Goal: Task Accomplishment & Management: Complete application form

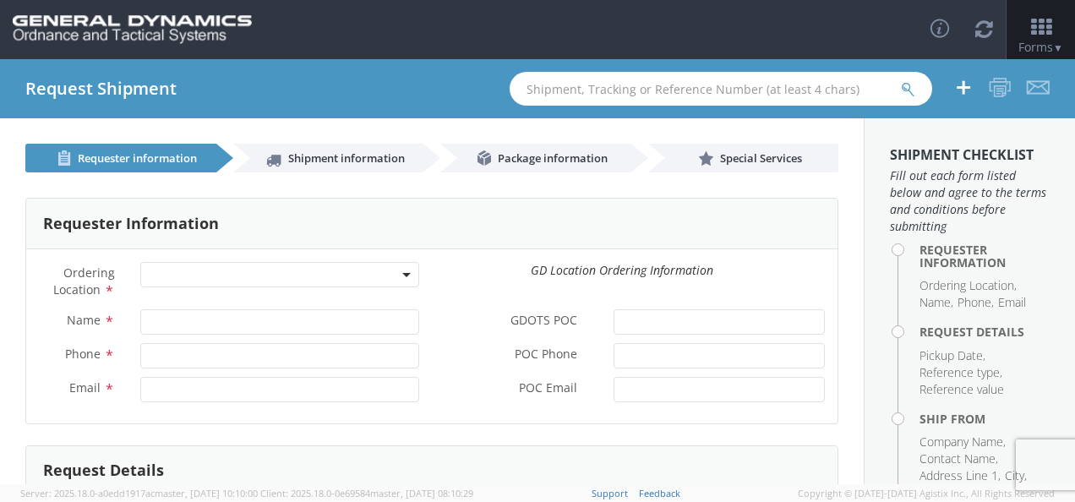
select select
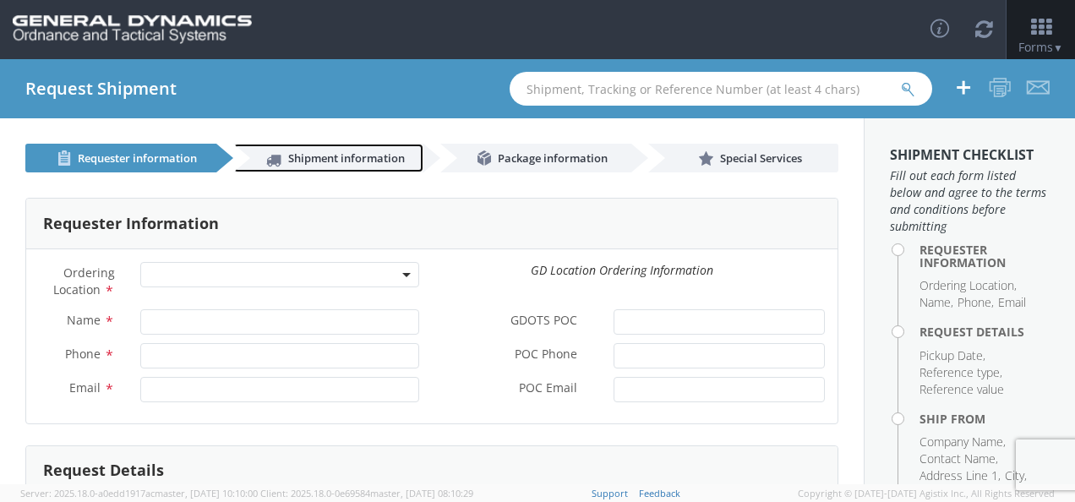
drag, startPoint x: 375, startPoint y: 158, endPoint x: 419, endPoint y: 185, distance: 51.6
click at [375, 158] on span "Shipment information" at bounding box center [346, 157] width 117 height 15
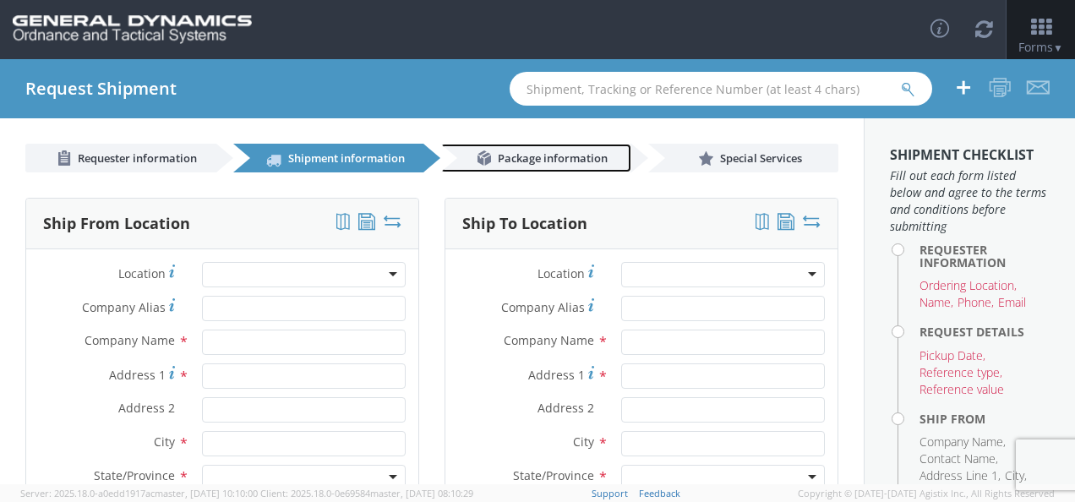
click at [534, 157] on span "Package information" at bounding box center [553, 157] width 110 height 15
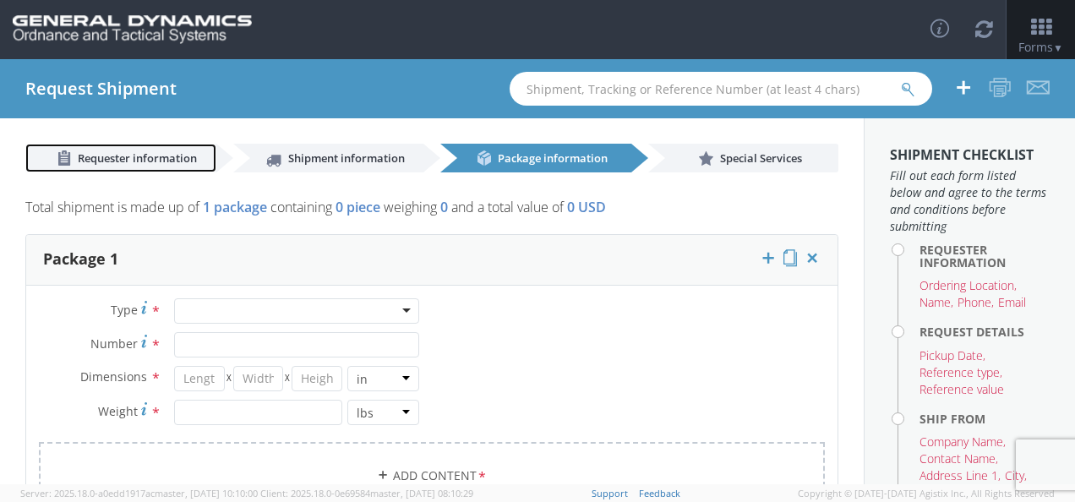
click at [154, 162] on span "Requester information" at bounding box center [137, 157] width 119 height 15
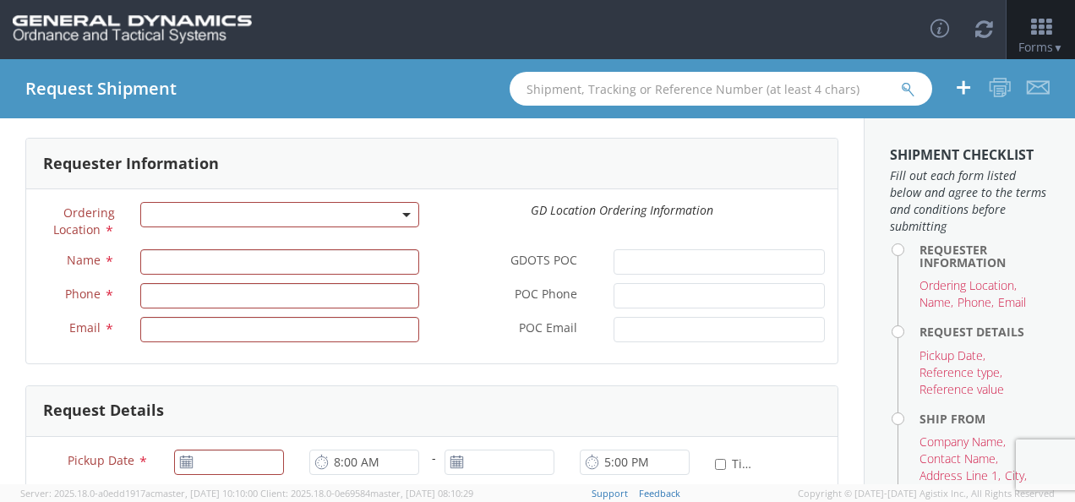
scroll to position [84, 0]
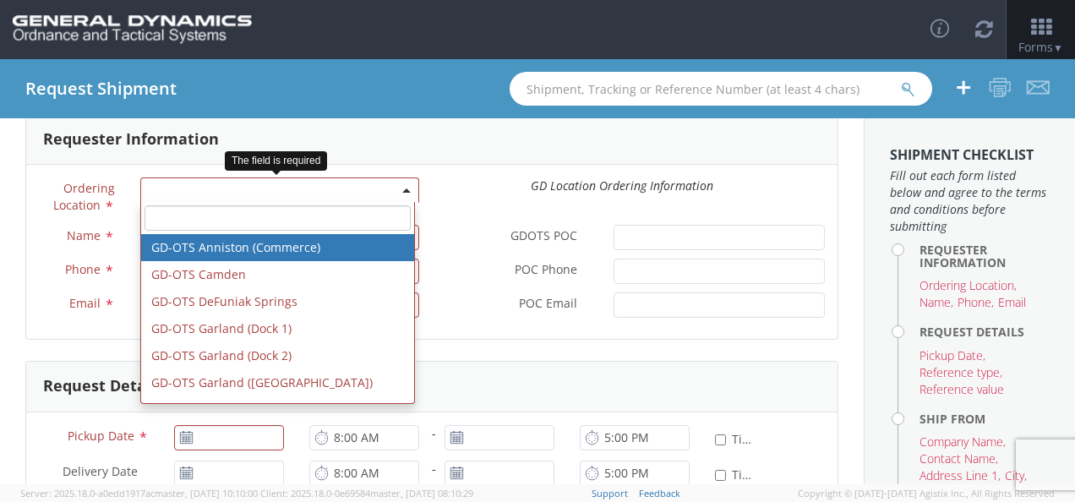
click at [210, 194] on span at bounding box center [279, 189] width 279 height 25
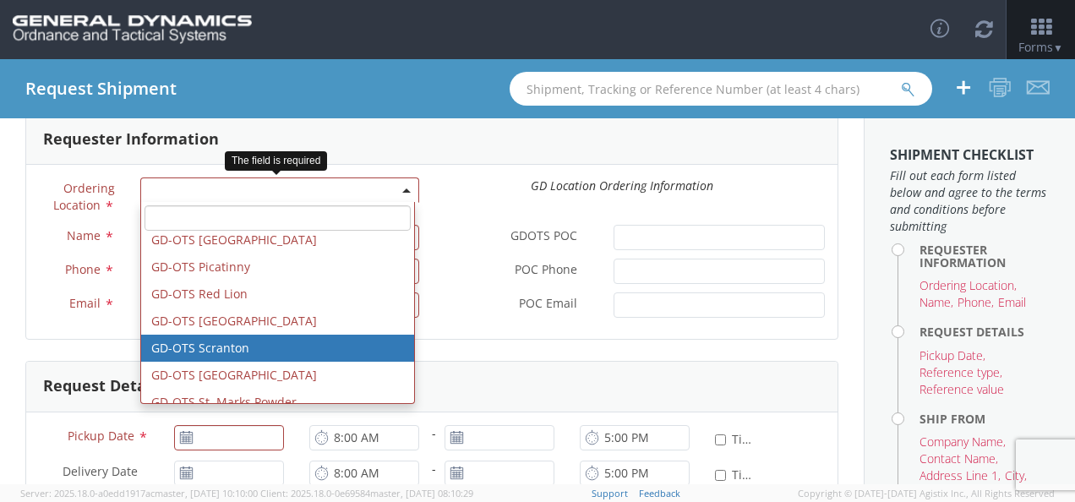
scroll to position [362, 0]
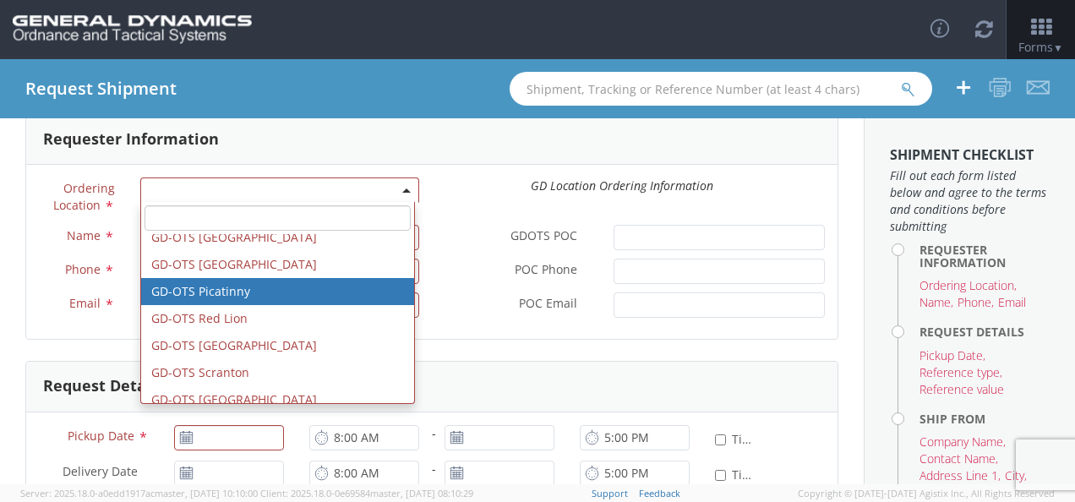
click at [463, 230] on label "GDOTS POC *" at bounding box center [516, 236] width 169 height 22
click at [613, 230] on input "GDOTS POC *" at bounding box center [718, 237] width 211 height 25
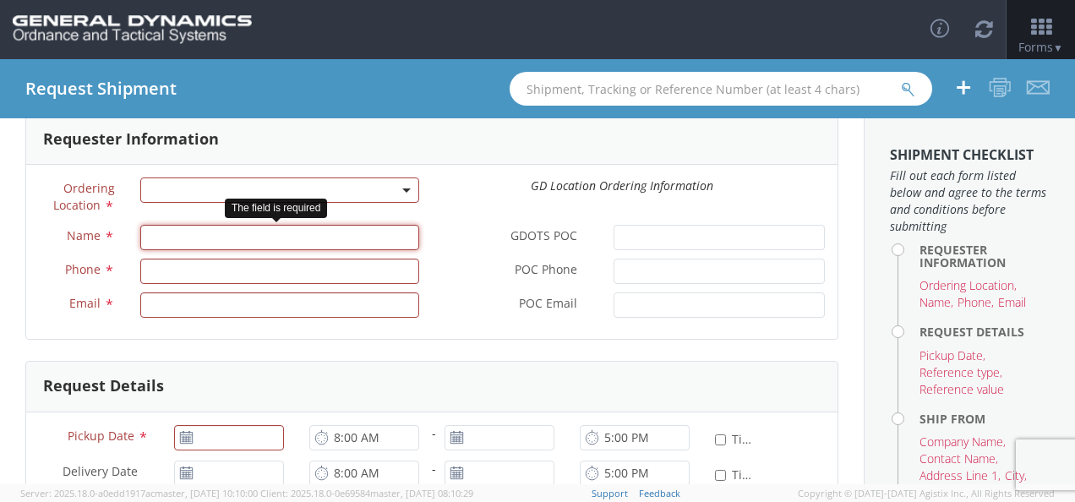
click at [292, 242] on input "Name *" at bounding box center [279, 237] width 279 height 25
click at [463, 203] on div "Ordering Location * GD-OTS [GEOGRAPHIC_DATA] (Commerce) GD-OTS [GEOGRAPHIC_DATA…" at bounding box center [431, 200] width 811 height 47
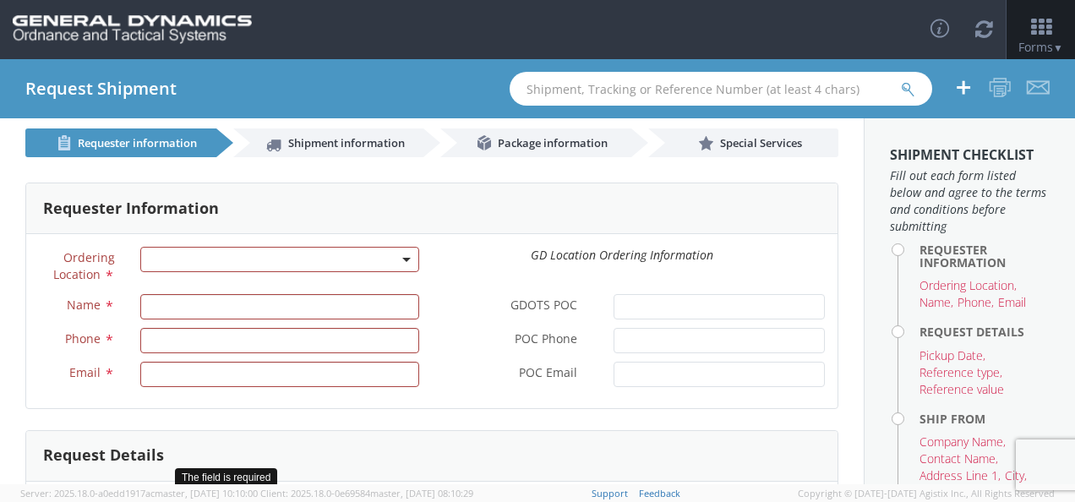
scroll to position [0, 0]
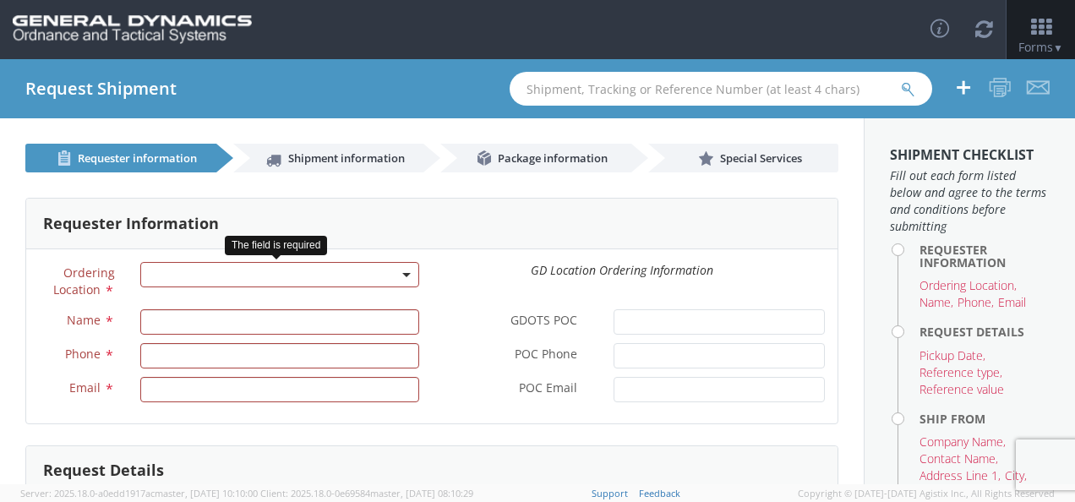
click at [389, 270] on span at bounding box center [279, 274] width 279 height 25
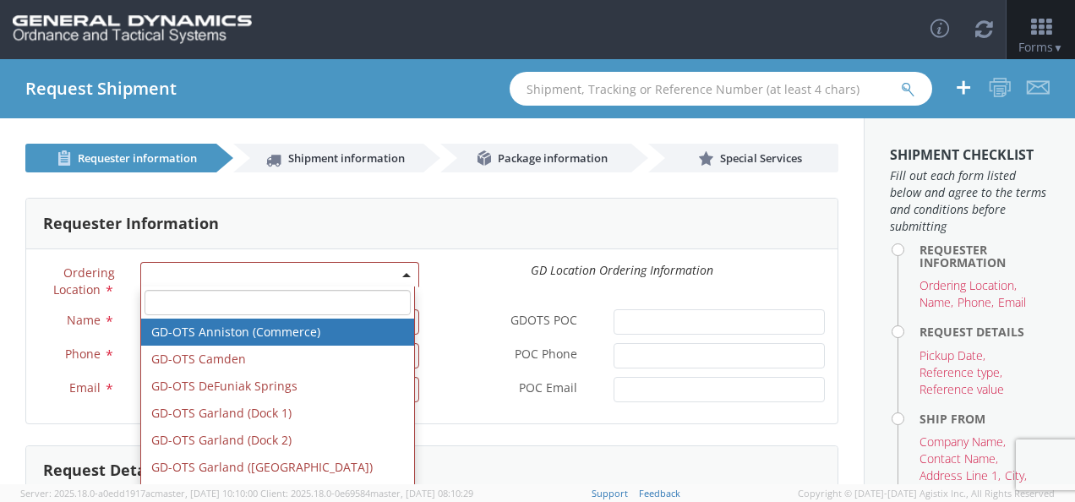
click at [455, 264] on div "GD Location Ordering Information" at bounding box center [622, 270] width 406 height 17
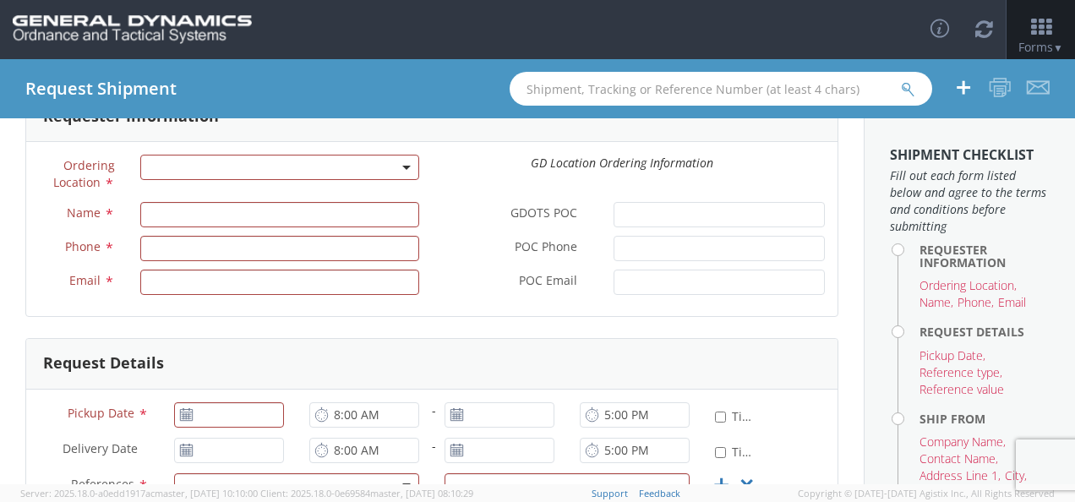
scroll to position [84, 0]
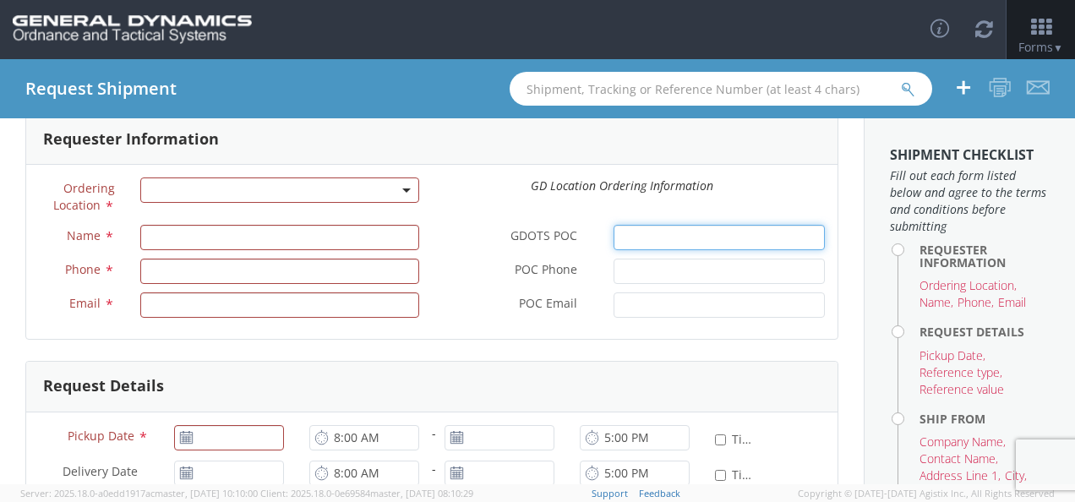
click at [689, 230] on input "GDOTS POC *" at bounding box center [718, 237] width 211 height 25
click at [671, 229] on input "GDOTS POC *" at bounding box center [718, 237] width 211 height 25
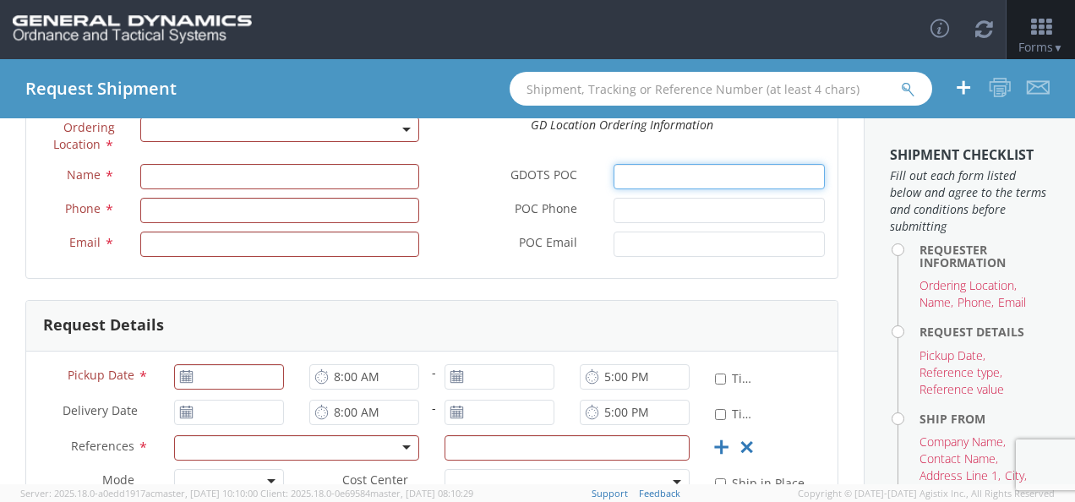
scroll to position [169, 0]
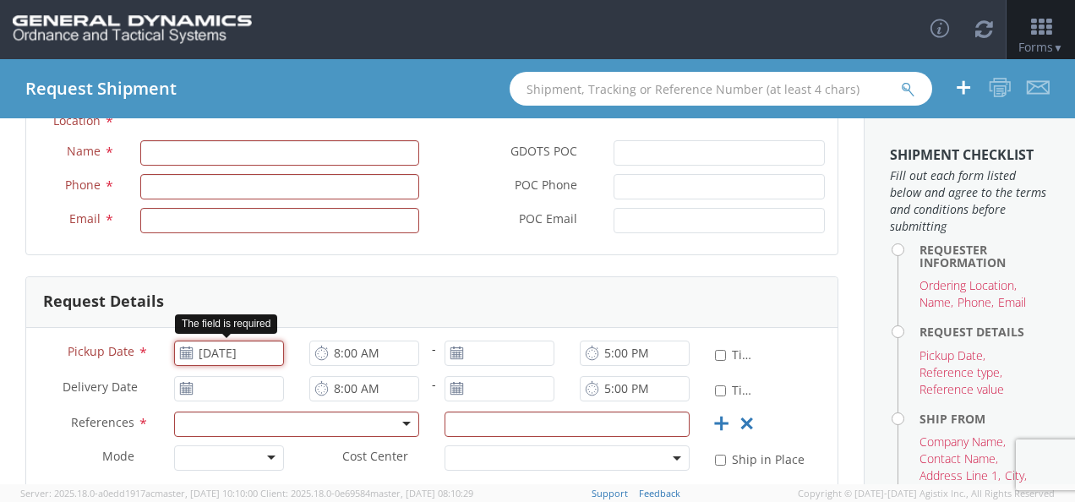
click at [234, 357] on input "[DATE]" at bounding box center [229, 353] width 110 height 25
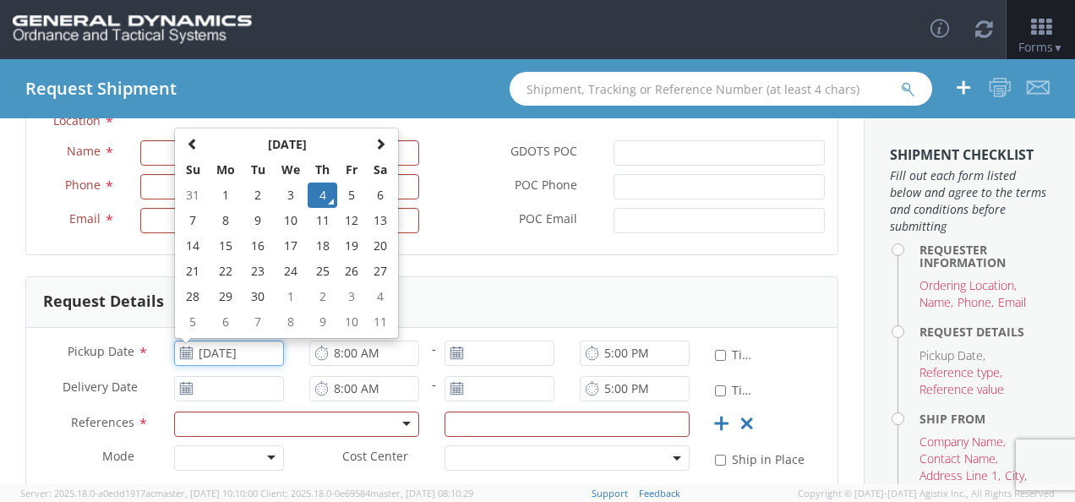
click at [345, 199] on td "5" at bounding box center [351, 195] width 29 height 25
type input "[DATE]"
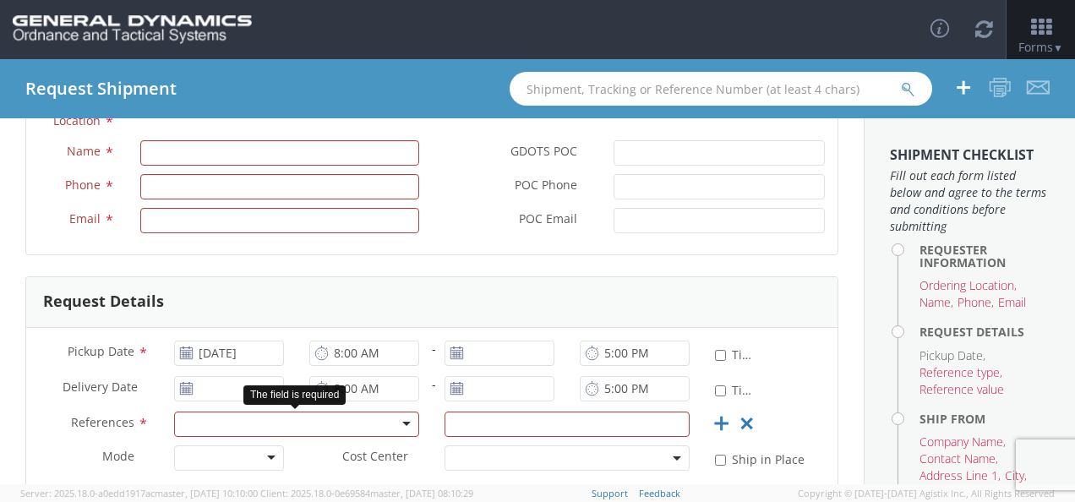
click at [275, 421] on div at bounding box center [296, 423] width 245 height 25
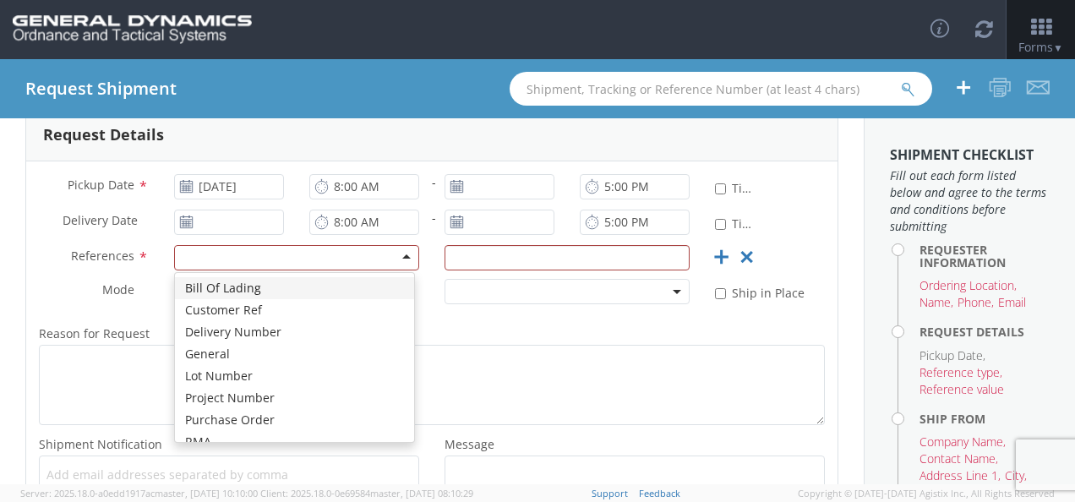
scroll to position [338, 0]
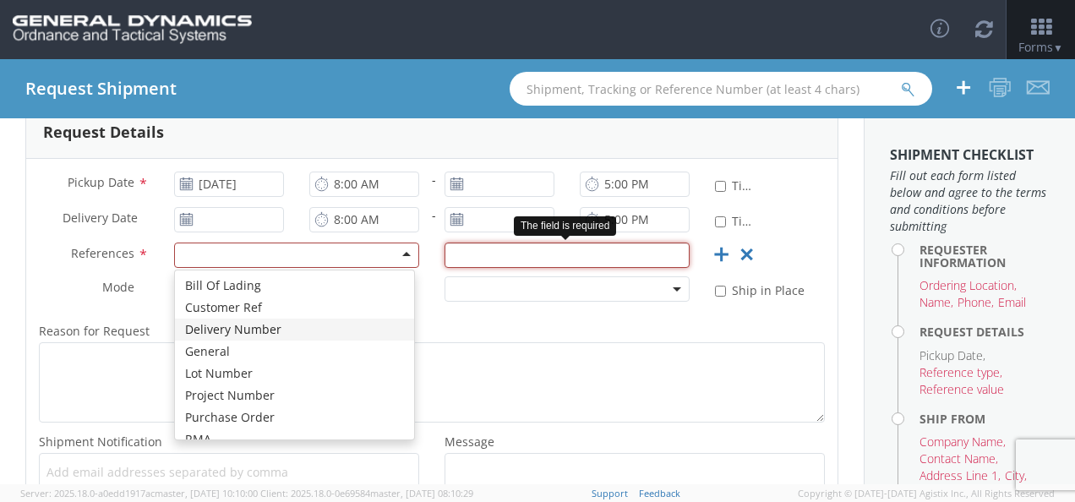
click at [549, 253] on input "text" at bounding box center [566, 254] width 245 height 25
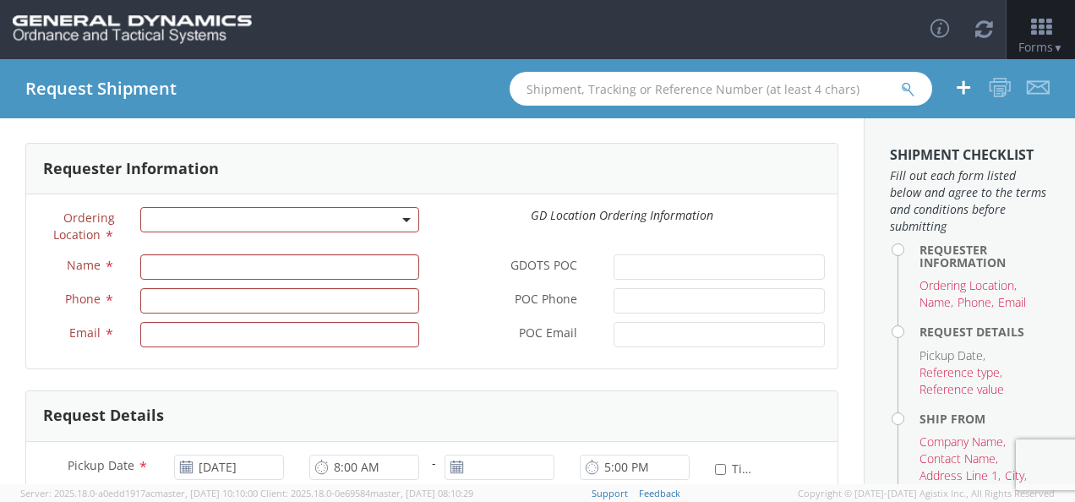
scroll to position [0, 0]
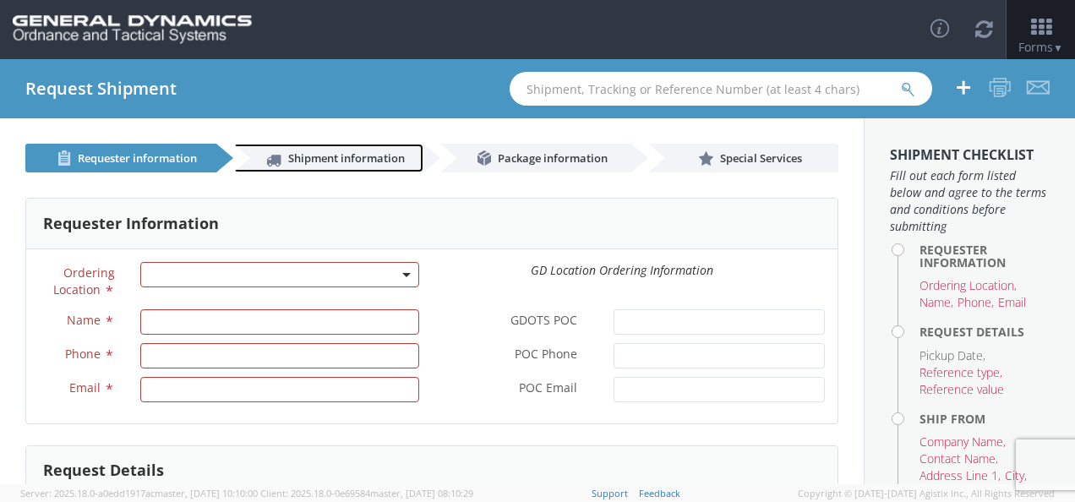
click at [339, 157] on span "Shipment information" at bounding box center [346, 157] width 117 height 15
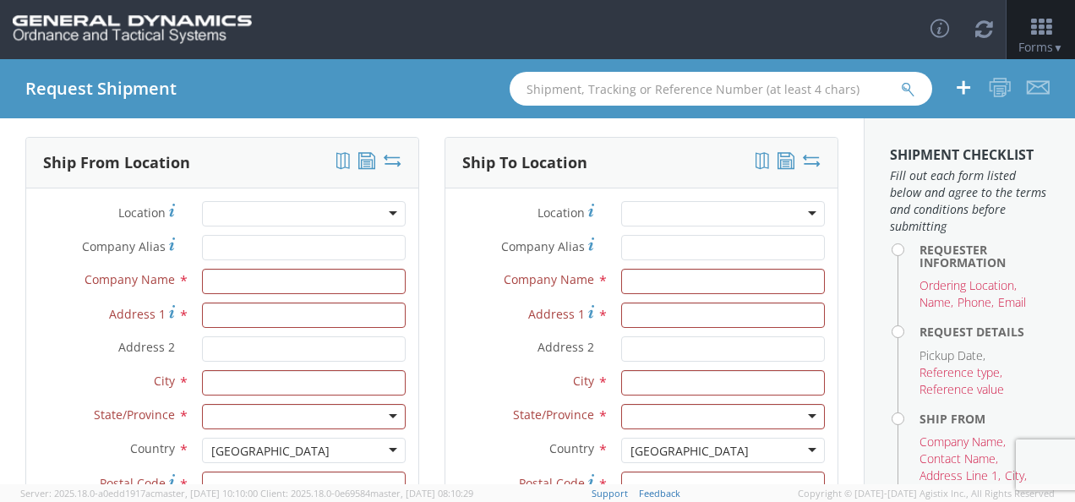
scroll to position [84, 0]
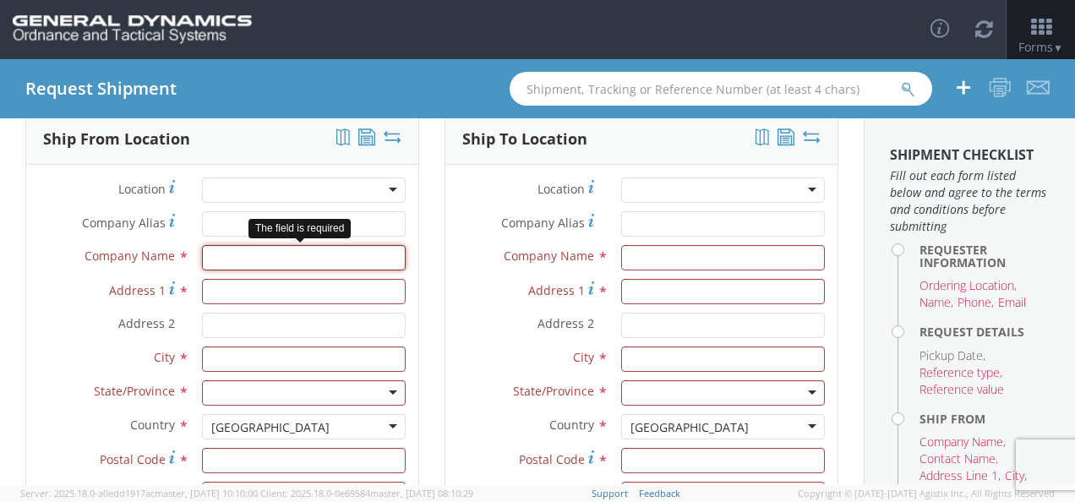
drag, startPoint x: 321, startPoint y: 259, endPoint x: 356, endPoint y: 262, distance: 34.8
click at [321, 259] on input "text" at bounding box center [304, 257] width 204 height 25
click at [455, 240] on div "Company Alias *" at bounding box center [641, 228] width 392 height 34
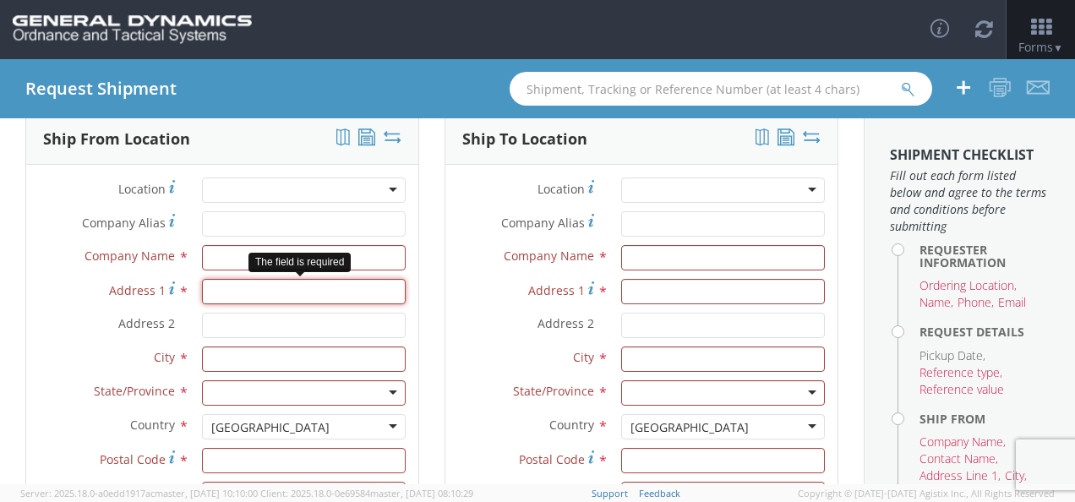
click at [308, 300] on input "Address 1 *" at bounding box center [304, 291] width 204 height 25
click at [436, 448] on div "Ship To Location Location * GD-OTS [GEOGRAPHIC_DATA] (Commerce) GD-OTS [GEOGRAP…" at bounding box center [641, 361] width 419 height 496
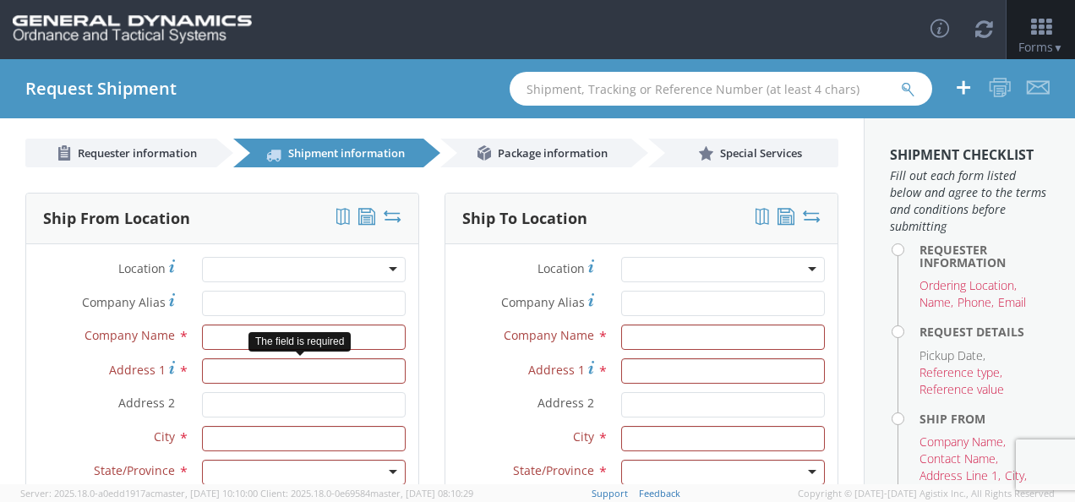
scroll to position [0, 0]
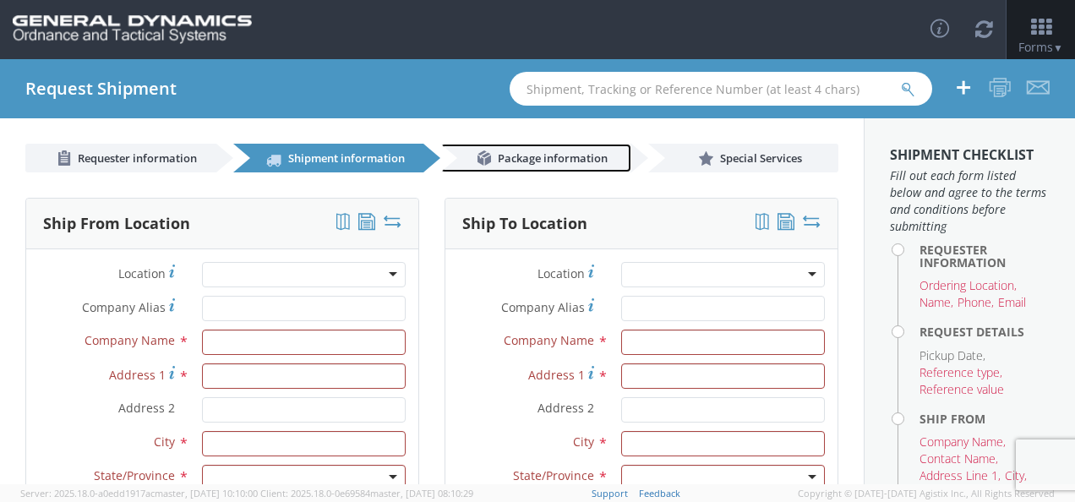
click at [548, 152] on span "Package information" at bounding box center [553, 157] width 110 height 15
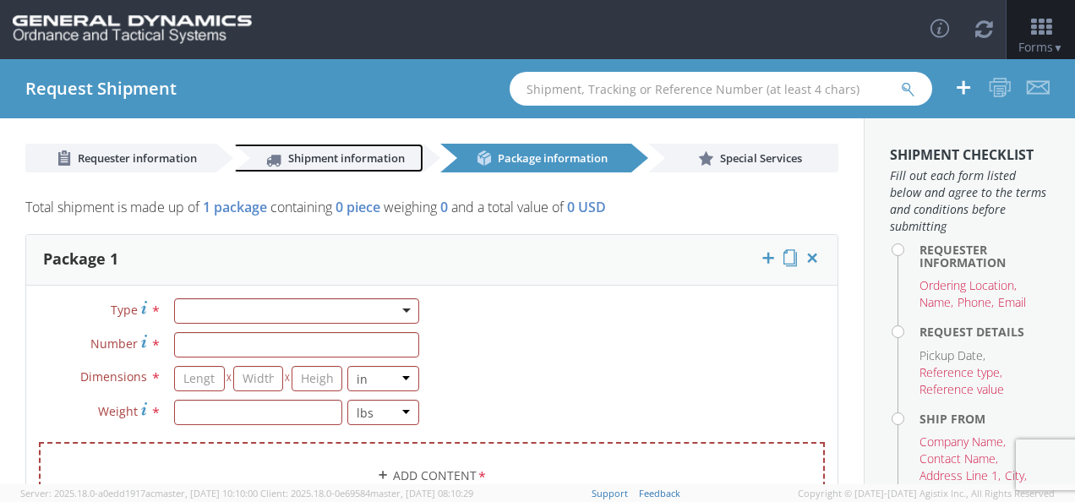
click at [314, 146] on link "Shipment information" at bounding box center [328, 158] width 191 height 29
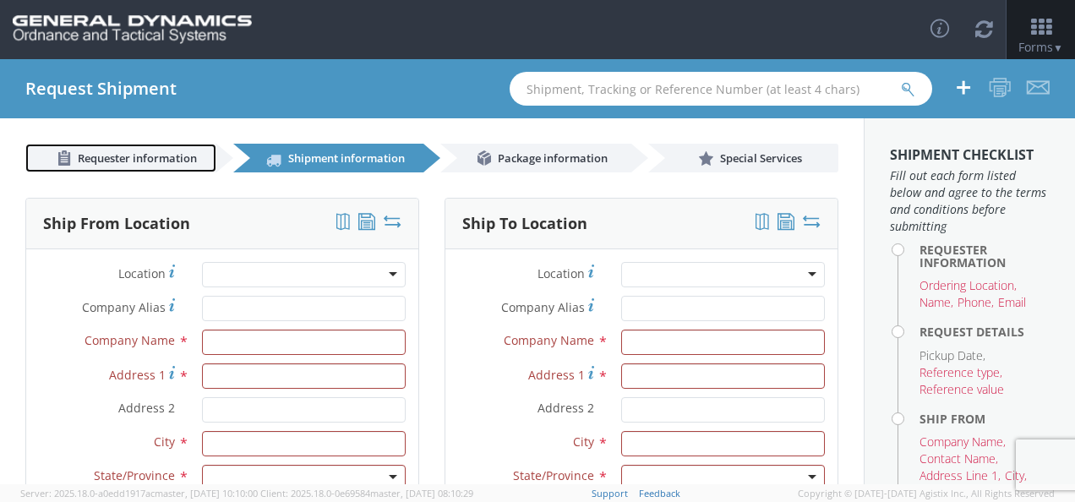
click at [119, 149] on link "Requester information" at bounding box center [120, 158] width 191 height 29
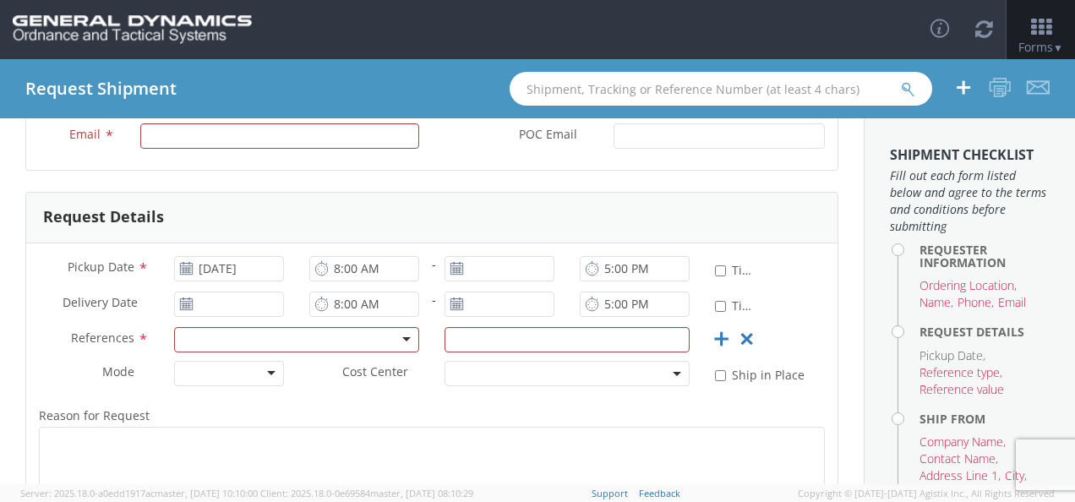
scroll to position [338, 0]
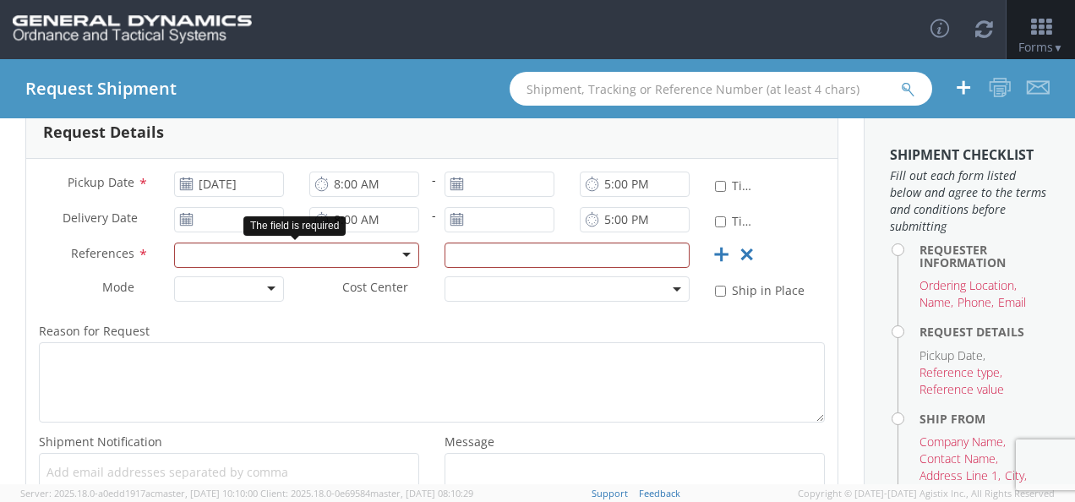
click at [350, 265] on div at bounding box center [296, 254] width 245 height 25
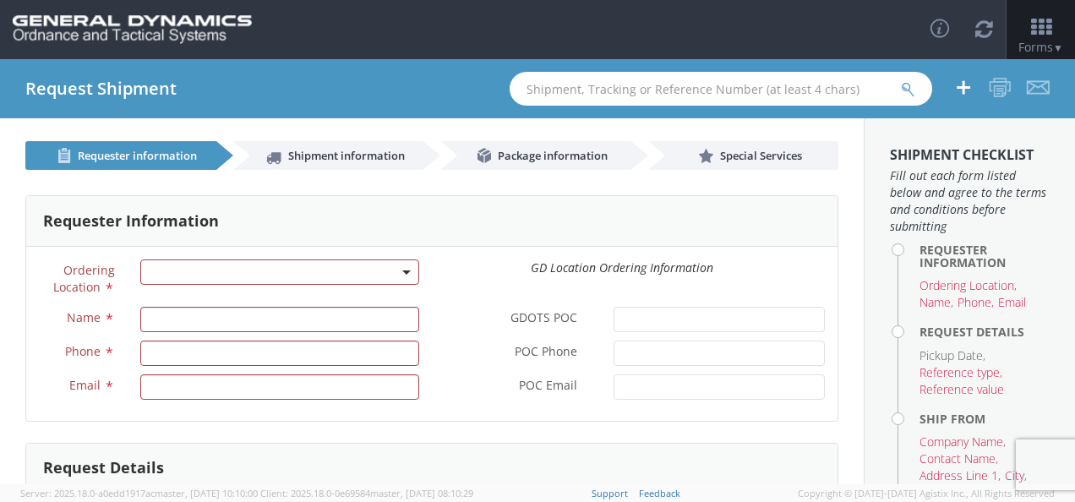
scroll to position [0, 0]
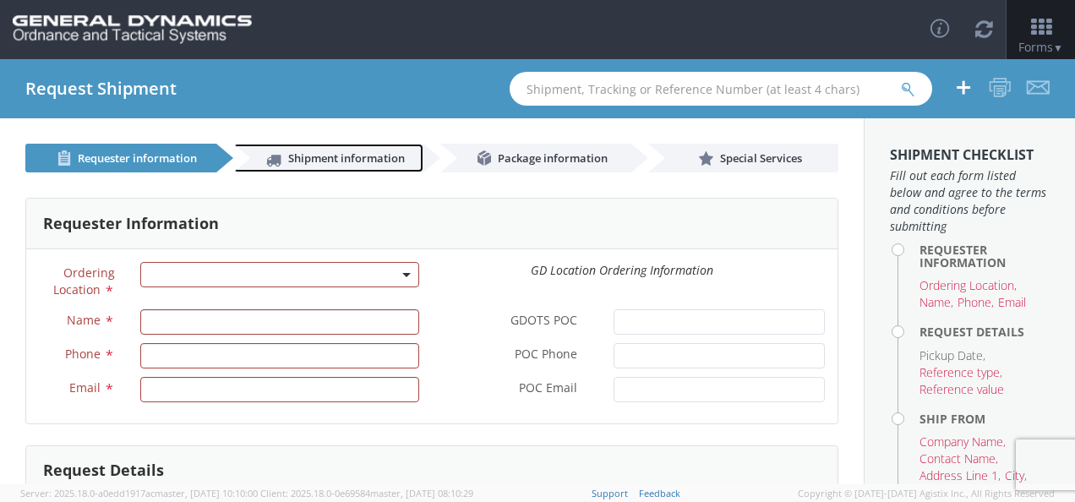
click at [360, 158] on span "Shipment information" at bounding box center [346, 157] width 117 height 15
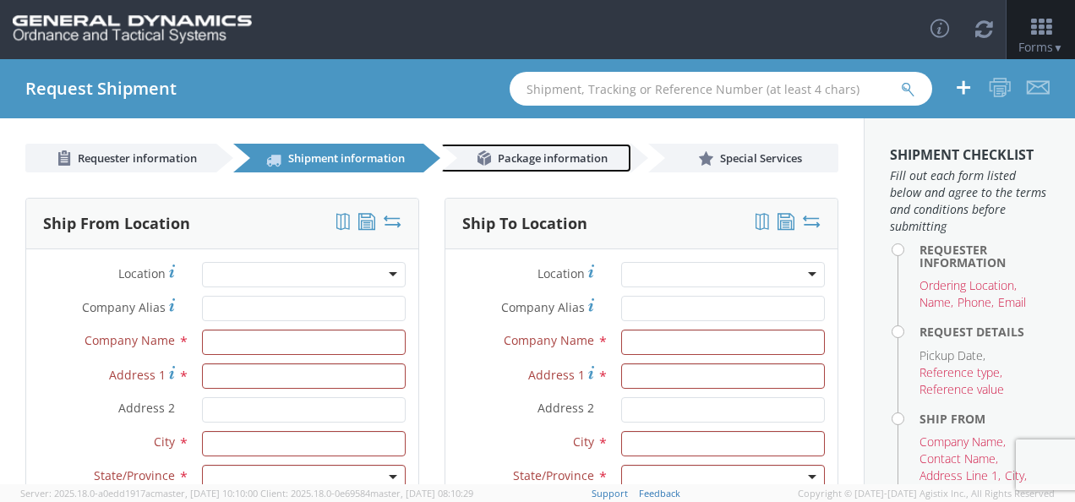
click at [554, 161] on span "Package information" at bounding box center [553, 157] width 110 height 15
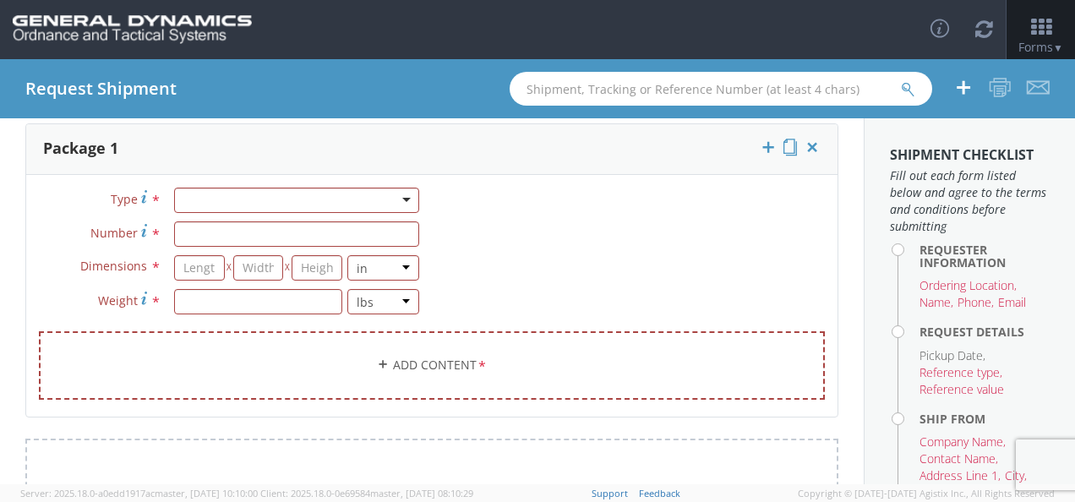
scroll to position [84, 0]
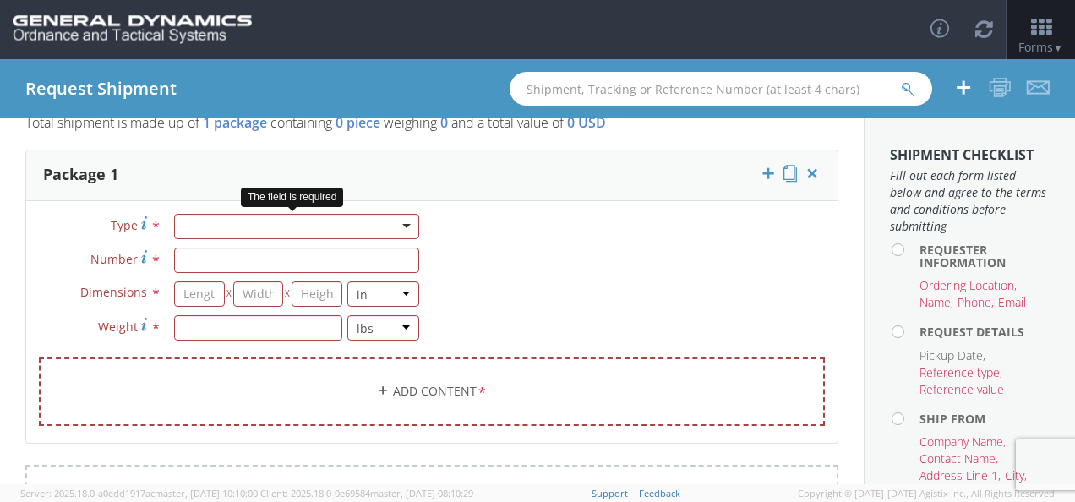
click at [390, 218] on div at bounding box center [296, 226] width 245 height 25
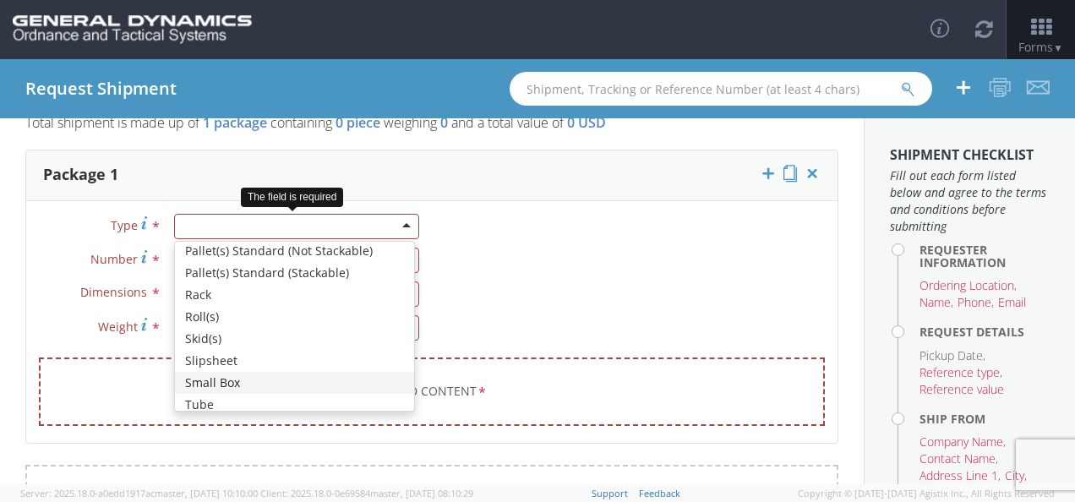
scroll to position [674, 0]
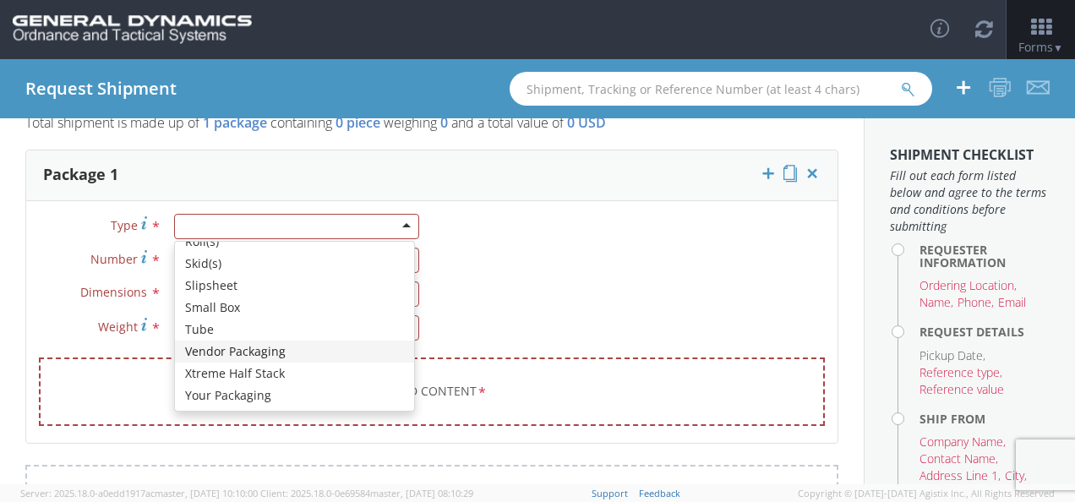
click at [482, 302] on div "Type * Bale(s) Basket(s) Bolt(s) Bottle(s) Buckets Bulk Bundle(s) Can(s) Cardbo…" at bounding box center [431, 330] width 811 height 233
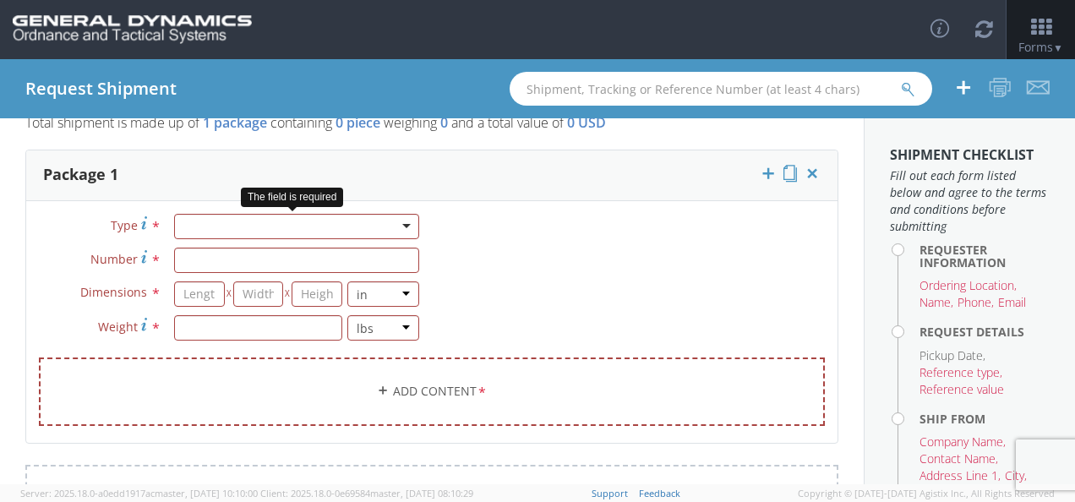
click at [289, 225] on div at bounding box center [296, 226] width 245 height 25
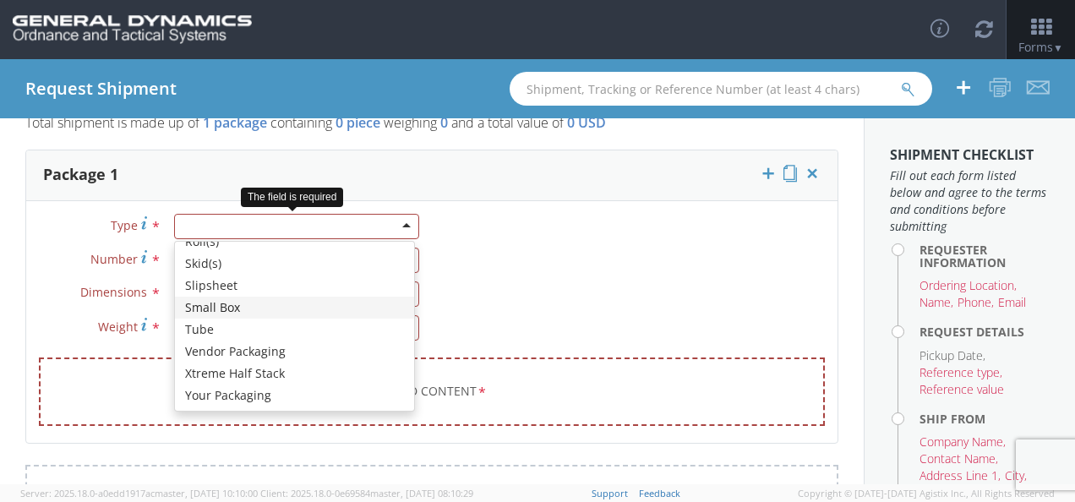
type input "12.25"
type input "11"
type input "1.5"
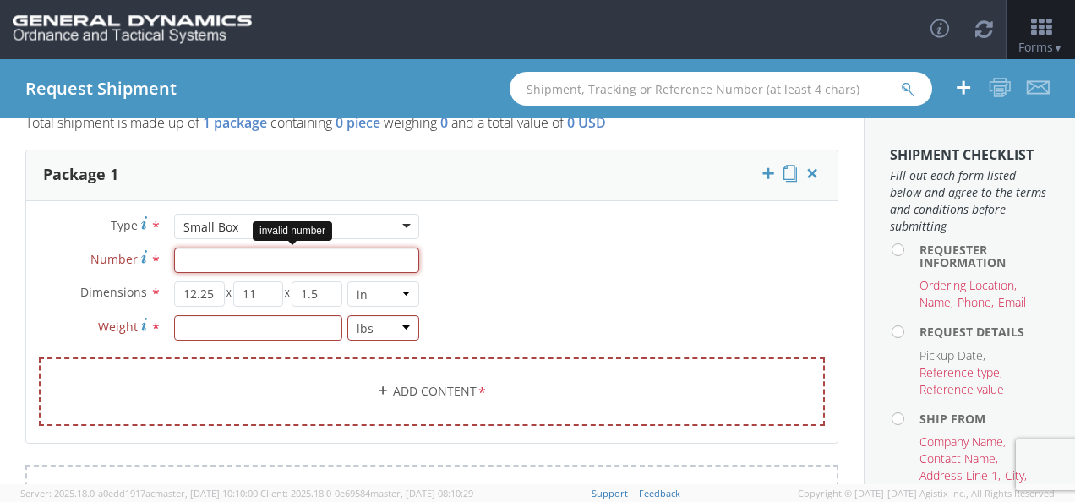
click at [304, 264] on input "Number *" at bounding box center [296, 260] width 245 height 25
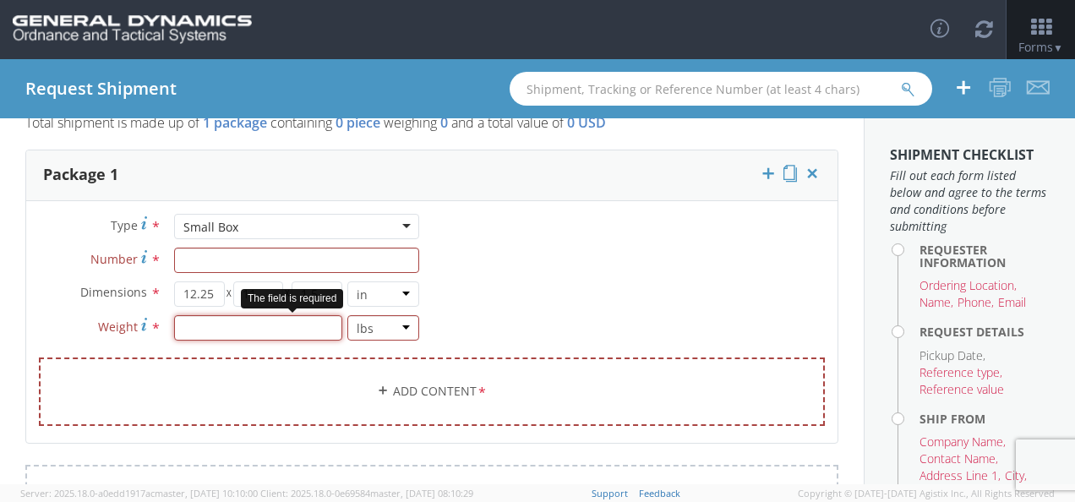
drag, startPoint x: 250, startPoint y: 331, endPoint x: 336, endPoint y: 322, distance: 86.7
click at [250, 331] on input "number" at bounding box center [258, 327] width 168 height 25
click at [585, 261] on div "Type * Small Box Small Box Bale(s) Basket(s) Bolt(s) Bottle(s) Buckets Bulk Bun…" at bounding box center [431, 330] width 811 height 233
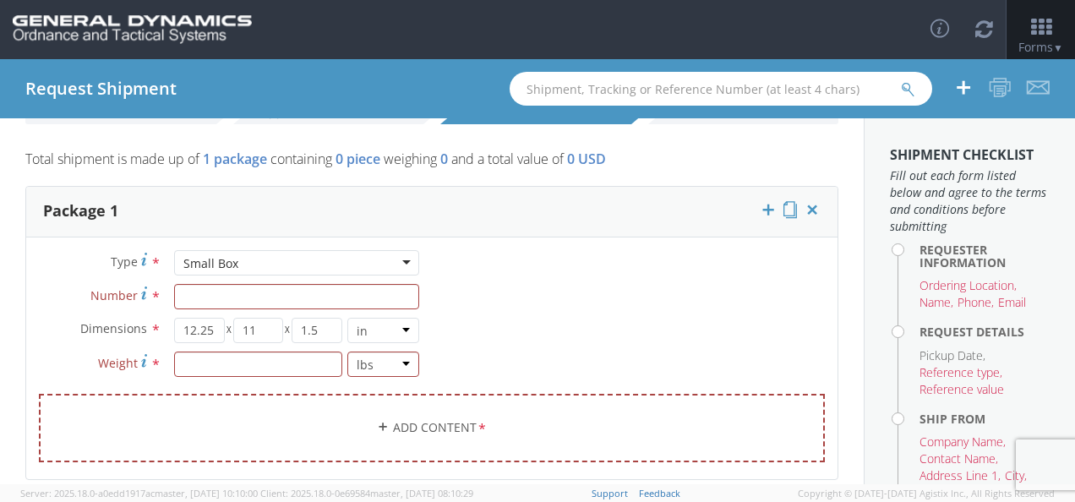
scroll to position [84, 0]
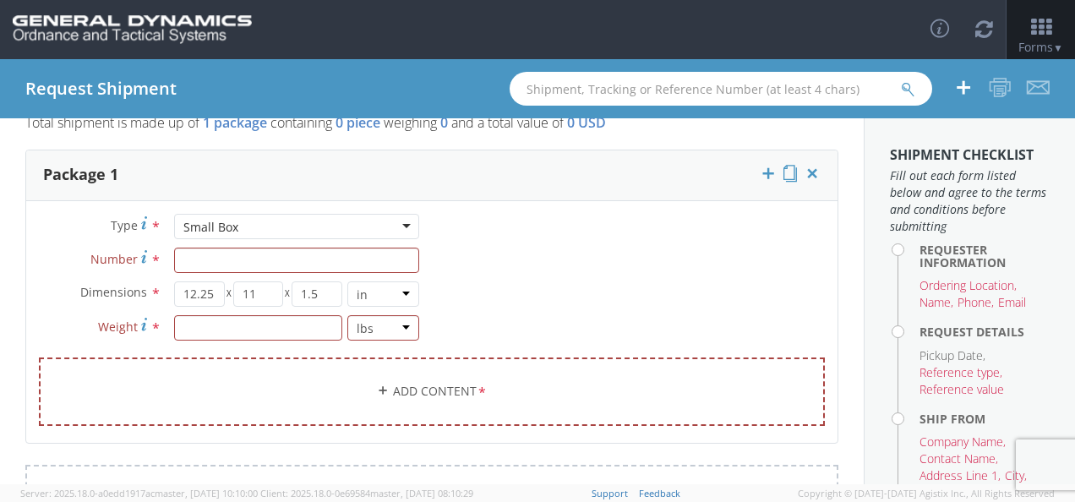
click at [477, 391] on span "*" at bounding box center [482, 392] width 11 height 19
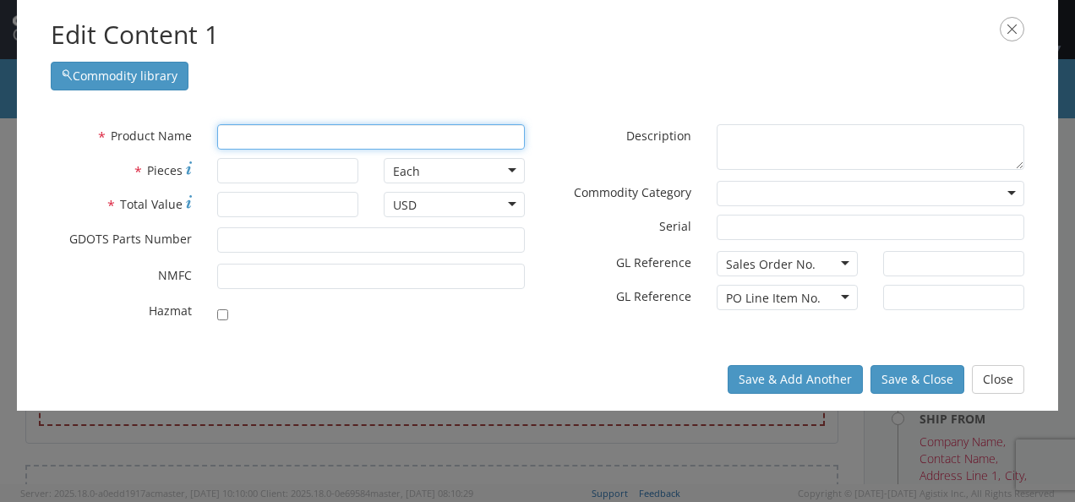
click at [285, 138] on input "text" at bounding box center [371, 136] width 308 height 25
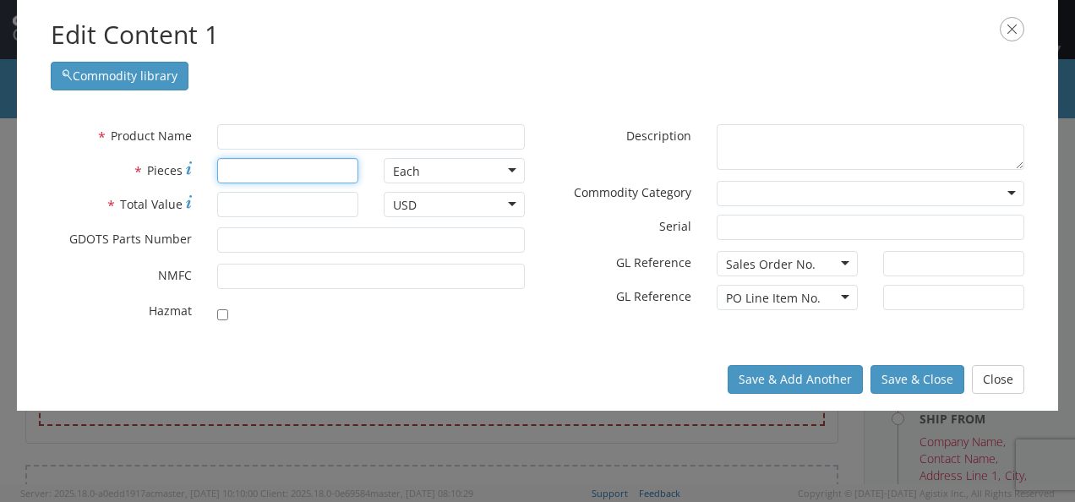
click at [282, 176] on input "* Pieces" at bounding box center [287, 170] width 141 height 25
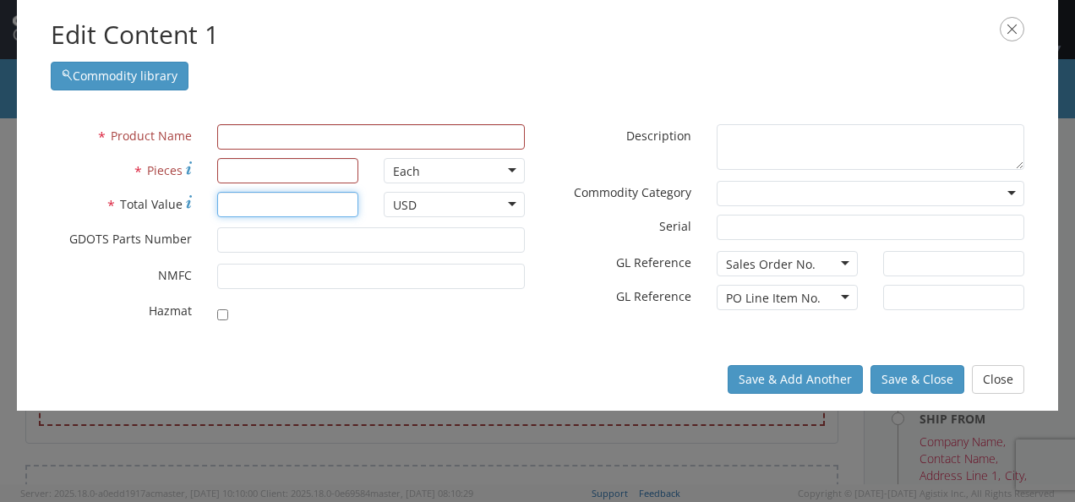
click at [297, 206] on input "* Total Value" at bounding box center [287, 204] width 141 height 25
click at [1006, 382] on button "Close" at bounding box center [998, 379] width 52 height 29
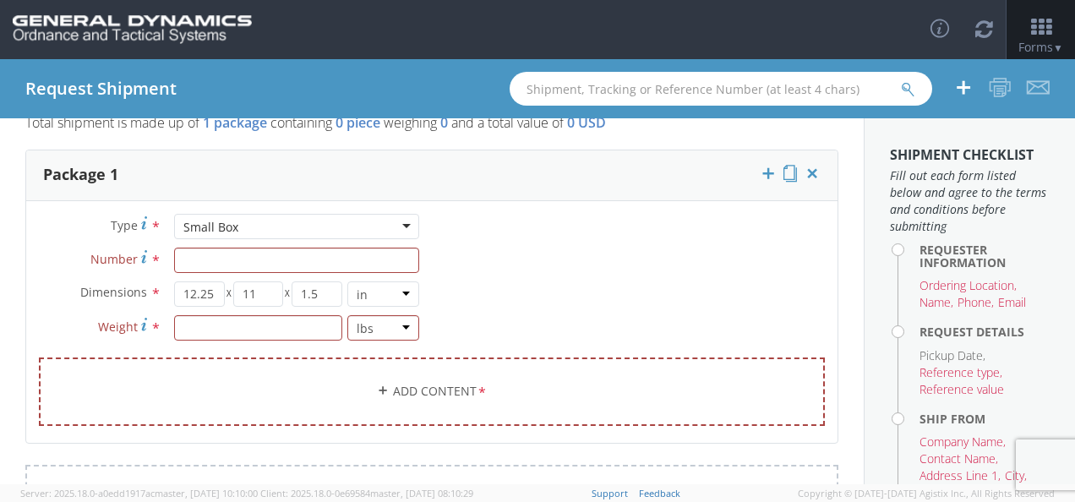
click at [460, 390] on link "Add Content *" at bounding box center [432, 391] width 786 height 68
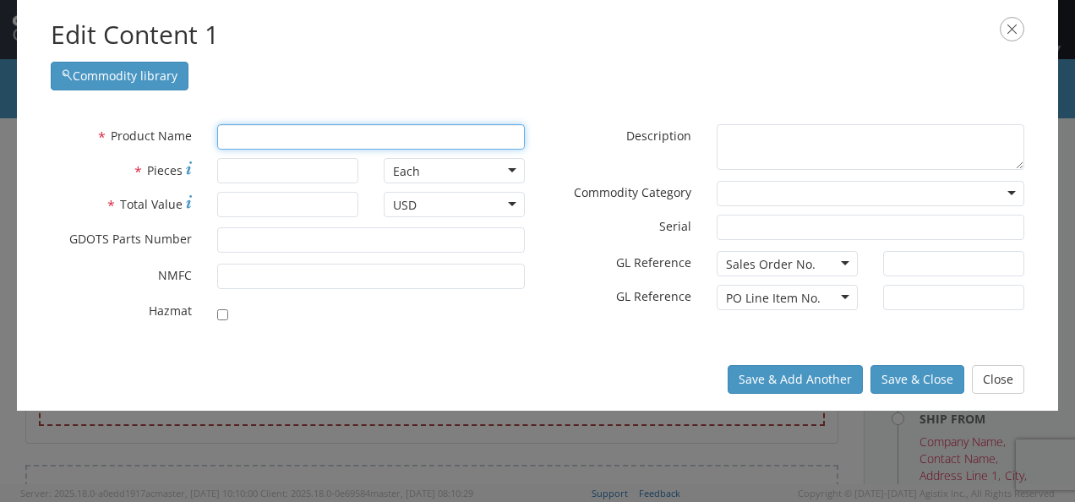
click at [336, 136] on input "text" at bounding box center [371, 136] width 308 height 25
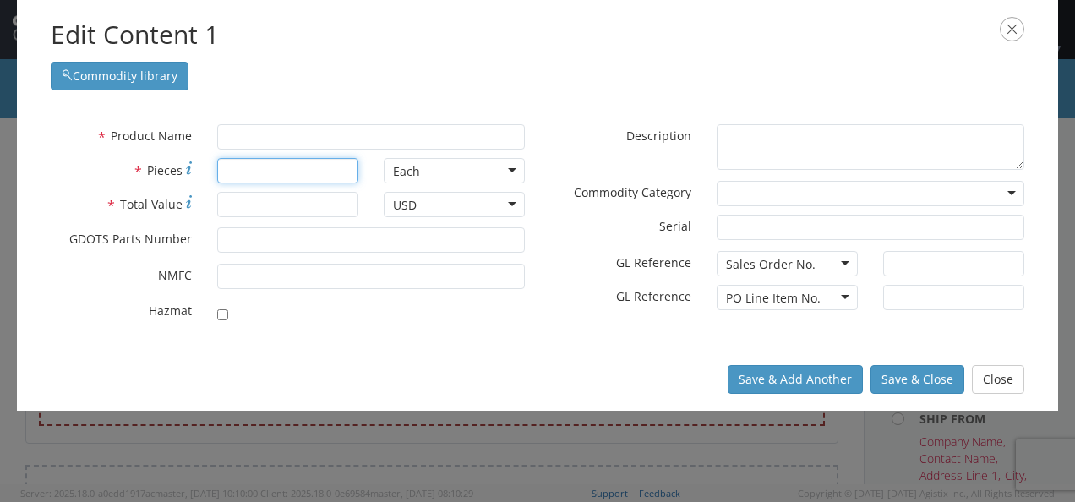
click at [281, 166] on input "* Pieces" at bounding box center [287, 170] width 141 height 25
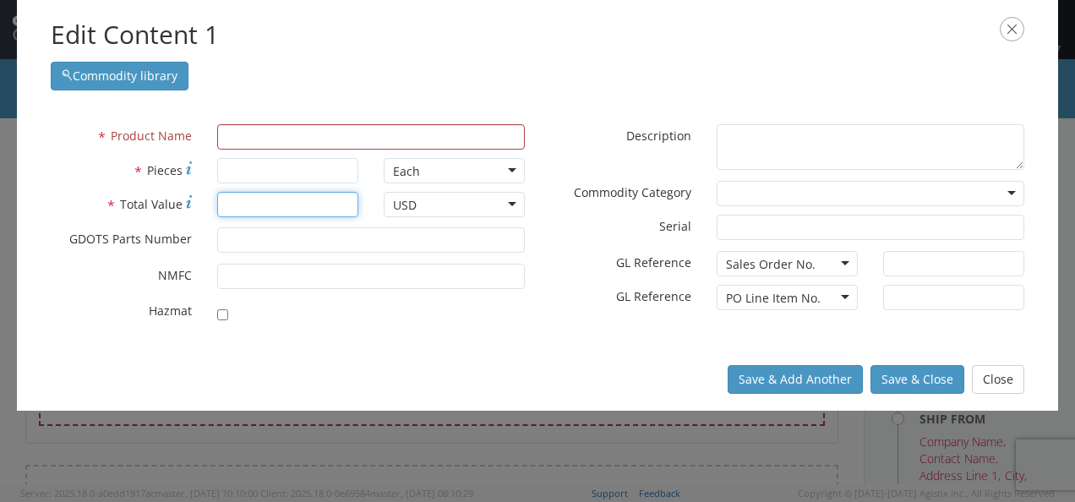
click at [252, 199] on input "* Total Value" at bounding box center [287, 204] width 141 height 25
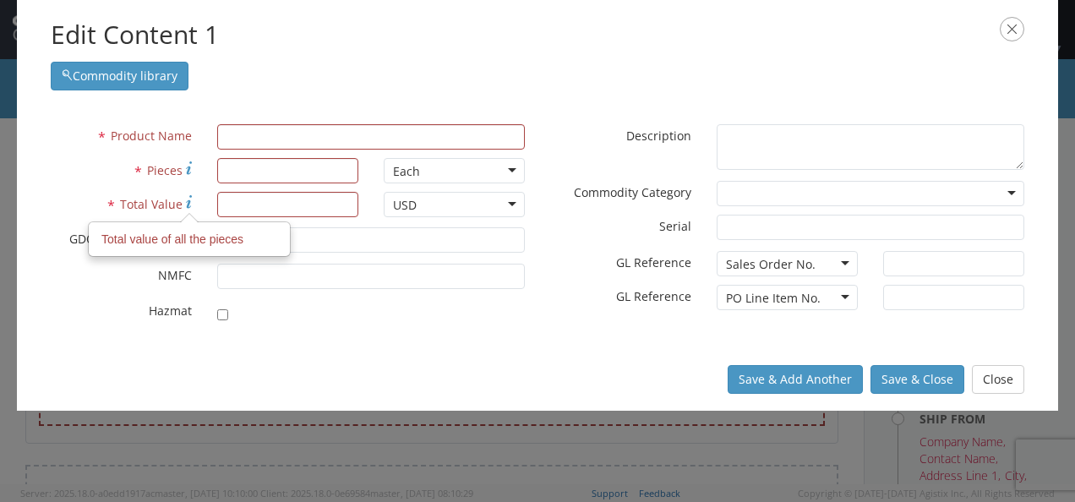
click at [183, 200] on span "Total Value" at bounding box center [151, 204] width 63 height 16
click at [217, 200] on input "* Total Value Total value of all the pieces" at bounding box center [287, 204] width 141 height 25
click at [184, 202] on label "* Total Value" at bounding box center [121, 204] width 166 height 24
click at [217, 202] on input "* Total Value" at bounding box center [287, 204] width 141 height 25
click at [1011, 382] on button "Close" at bounding box center [998, 379] width 52 height 29
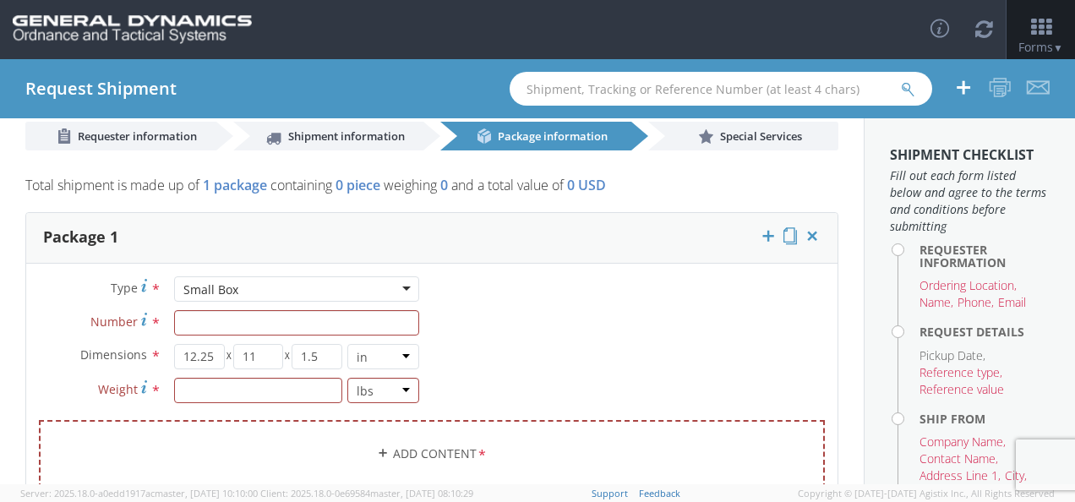
scroll to position [0, 0]
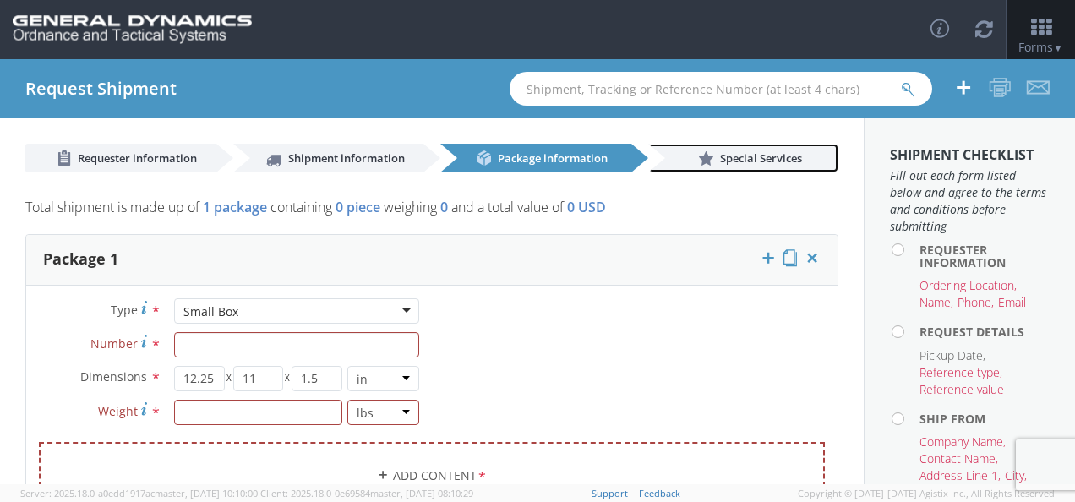
click at [721, 163] on span "Special Services" at bounding box center [761, 157] width 82 height 15
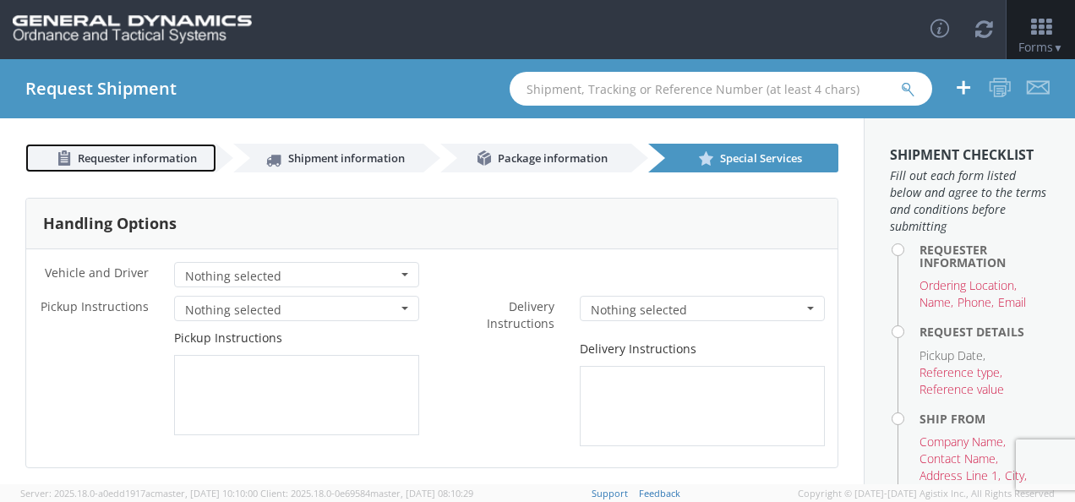
click at [165, 165] on span "Requester information" at bounding box center [137, 157] width 119 height 15
